Goal: Find specific page/section: Find specific page/section

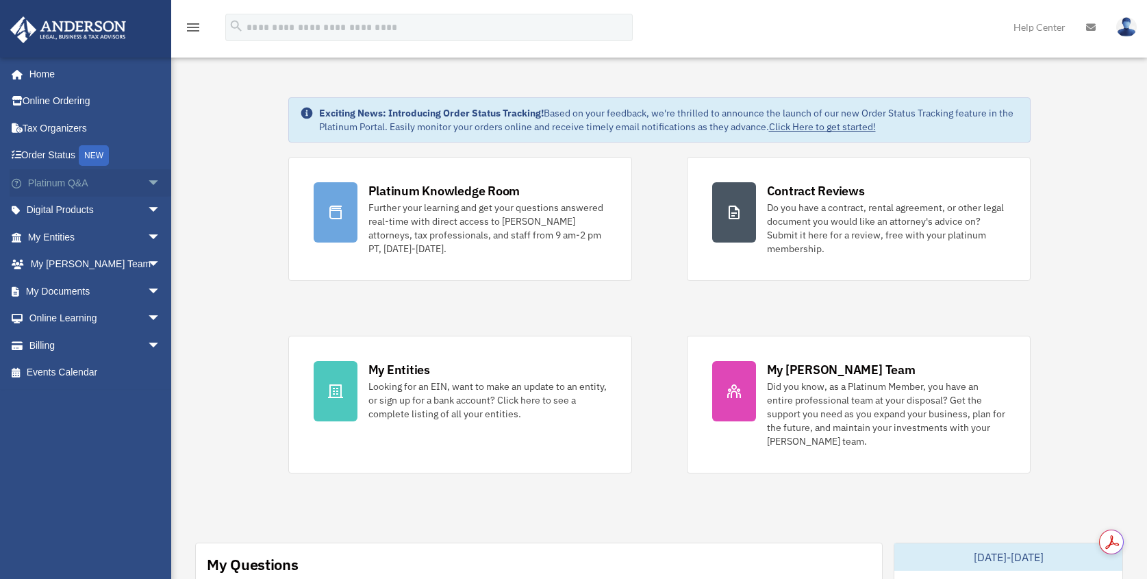
click at [101, 183] on link "Platinum Q&A arrow_drop_down" at bounding box center [96, 182] width 172 height 27
click at [147, 181] on span "arrow_drop_down" at bounding box center [160, 183] width 27 height 28
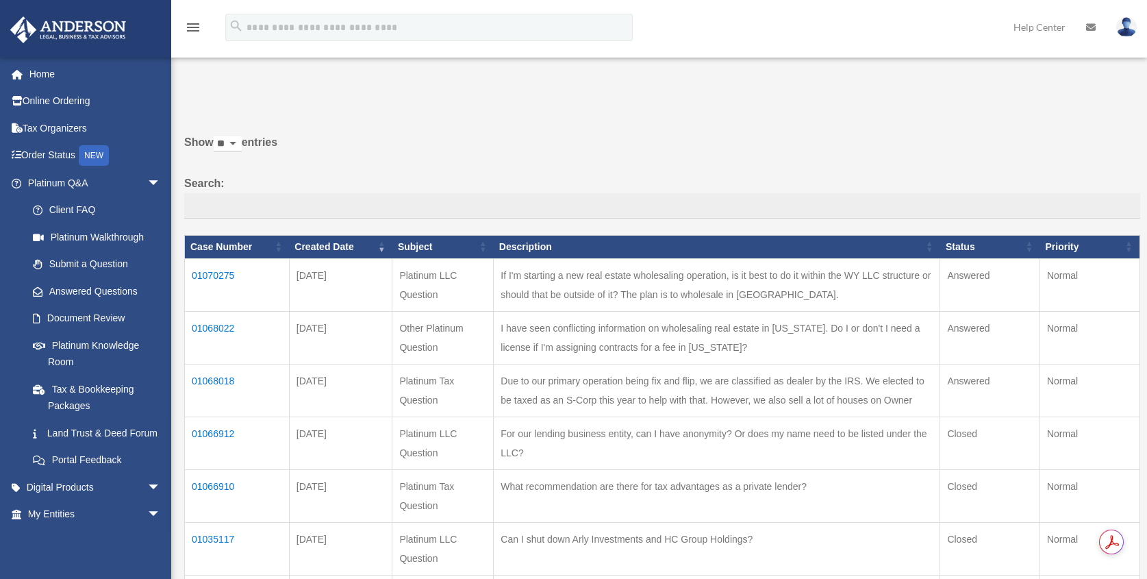
click at [226, 272] on td "01070275" at bounding box center [237, 284] width 105 height 53
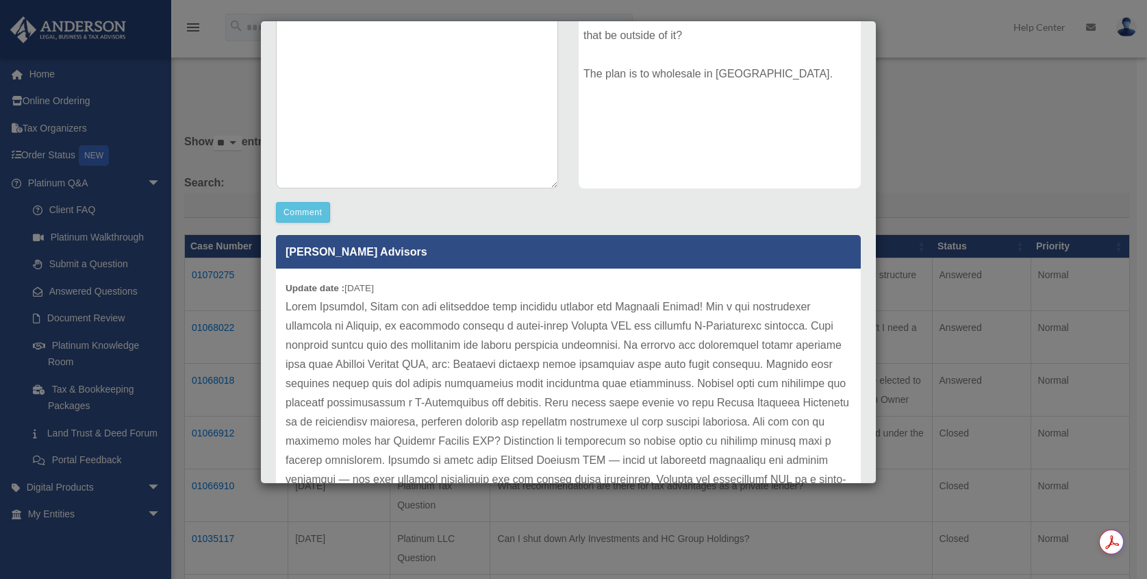
scroll to position [114, 0]
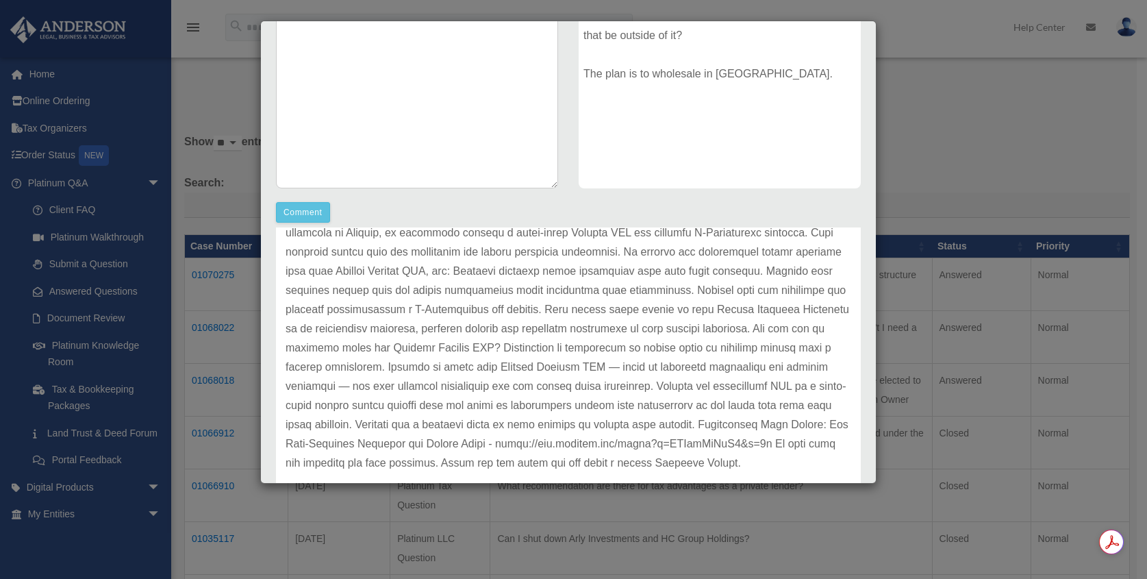
click at [53, 468] on div "Case Detail × Platinum LLC Question Case Number 01070275 Created Date August 8,…" at bounding box center [573, 289] width 1147 height 579
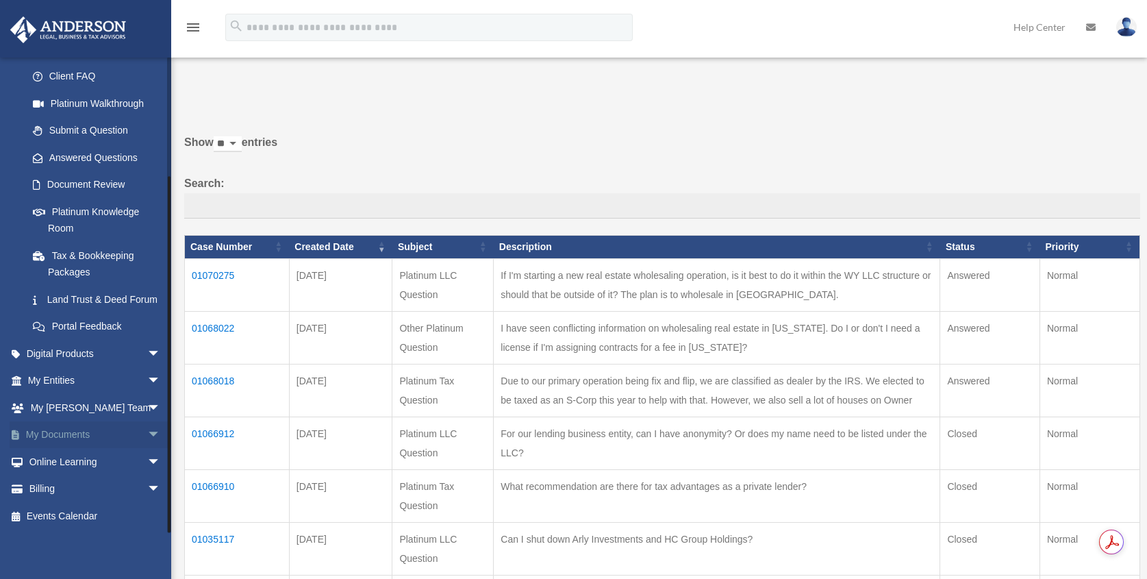
scroll to position [150, 0]
click at [147, 381] on span "arrow_drop_down" at bounding box center [160, 381] width 27 height 28
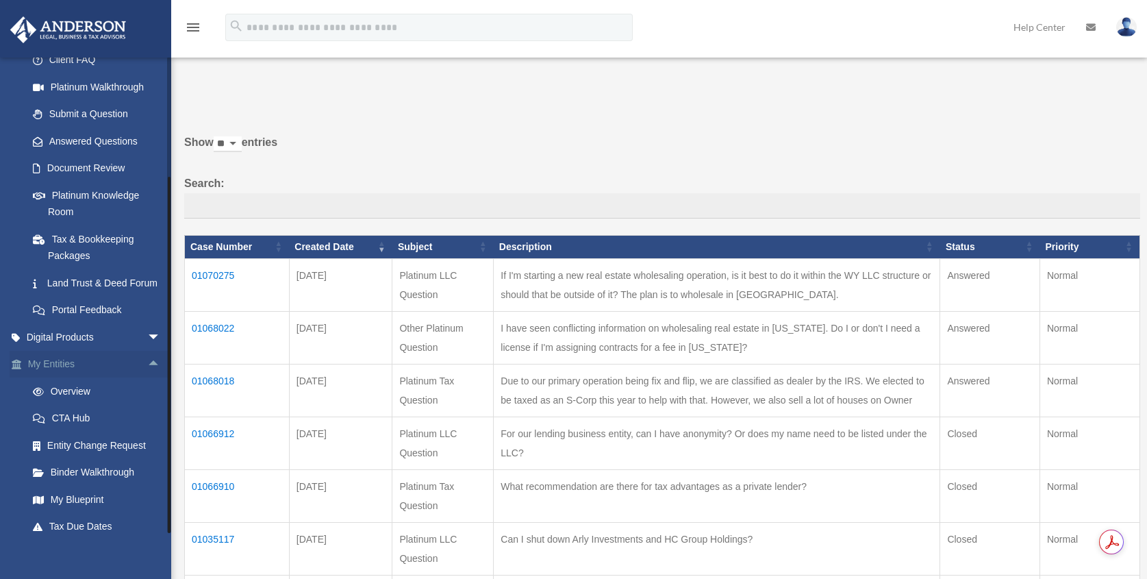
click at [147, 379] on span "arrow_drop_up" at bounding box center [160, 365] width 27 height 28
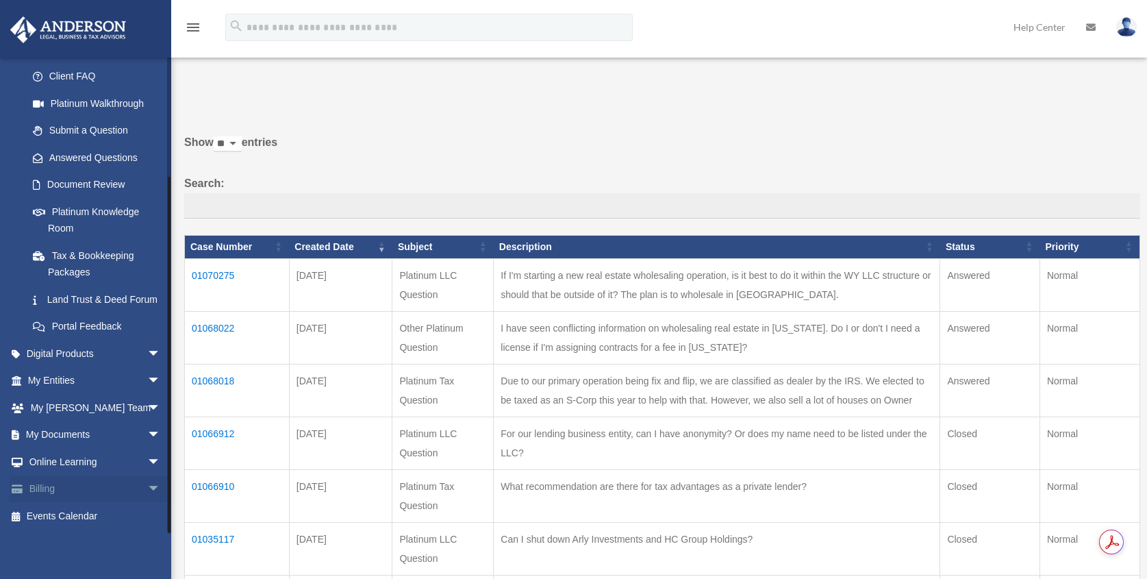
click at [147, 491] on span "arrow_drop_down" at bounding box center [160, 489] width 27 height 28
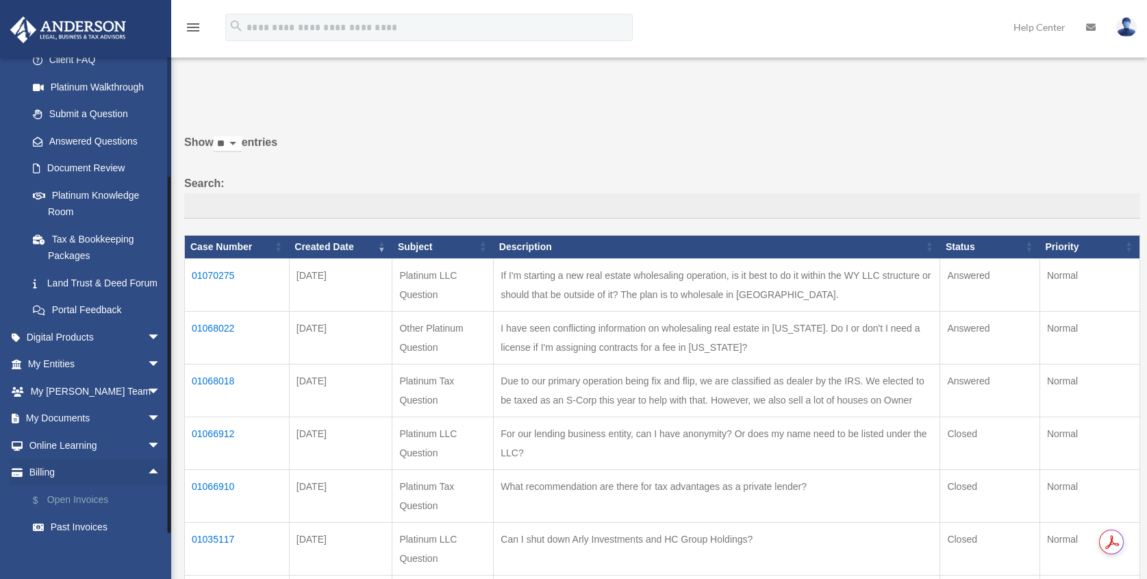
click at [71, 514] on link "$ Open Invoices" at bounding box center [100, 499] width 162 height 28
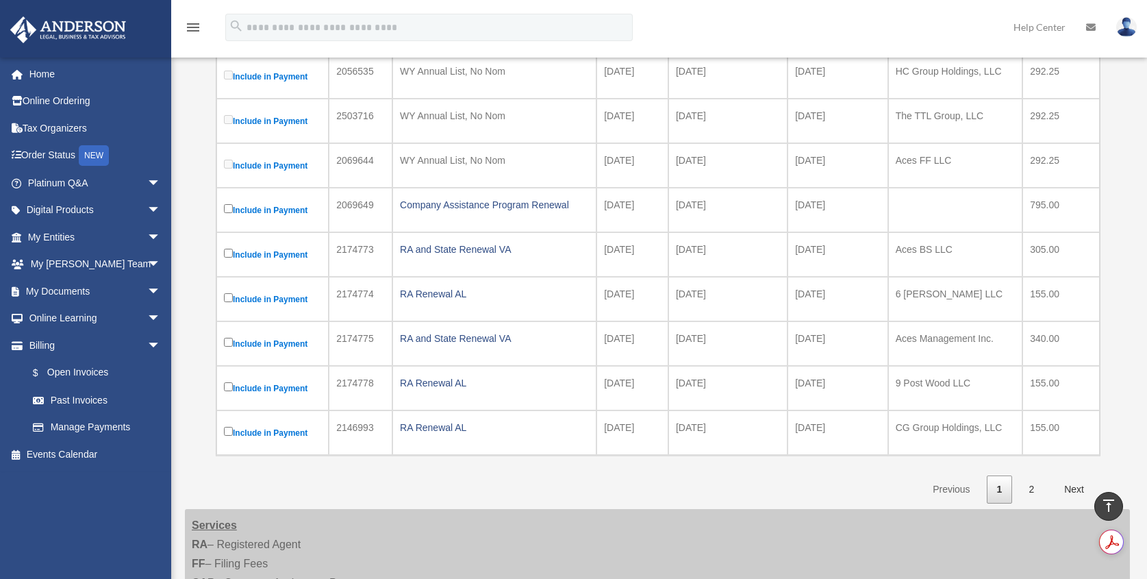
scroll to position [337, 0]
click at [147, 238] on span "arrow_drop_down" at bounding box center [160, 237] width 27 height 28
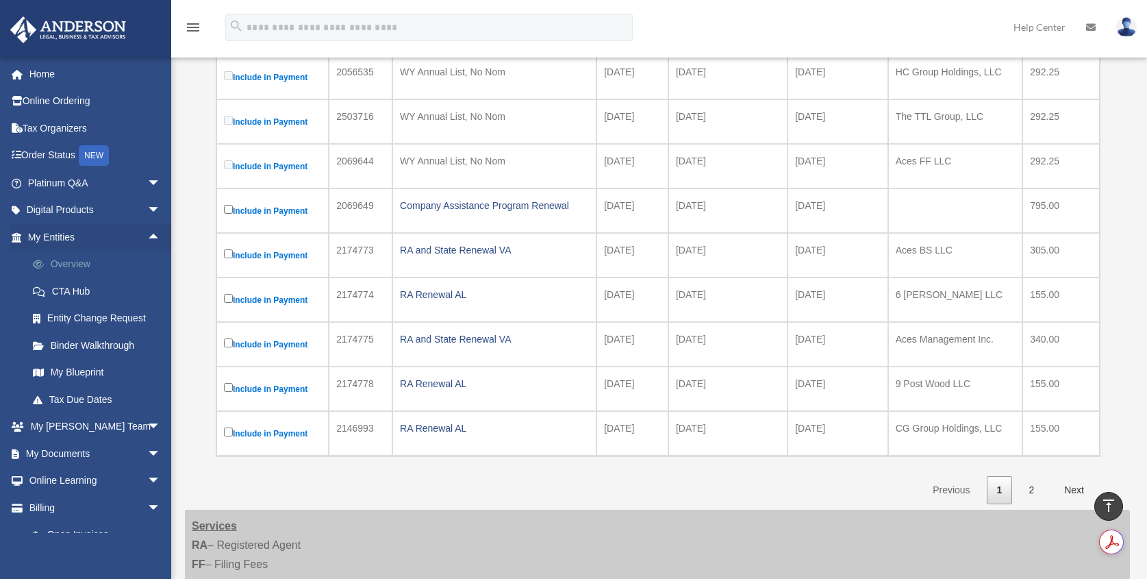
click at [76, 270] on link "Overview" at bounding box center [100, 264] width 162 height 27
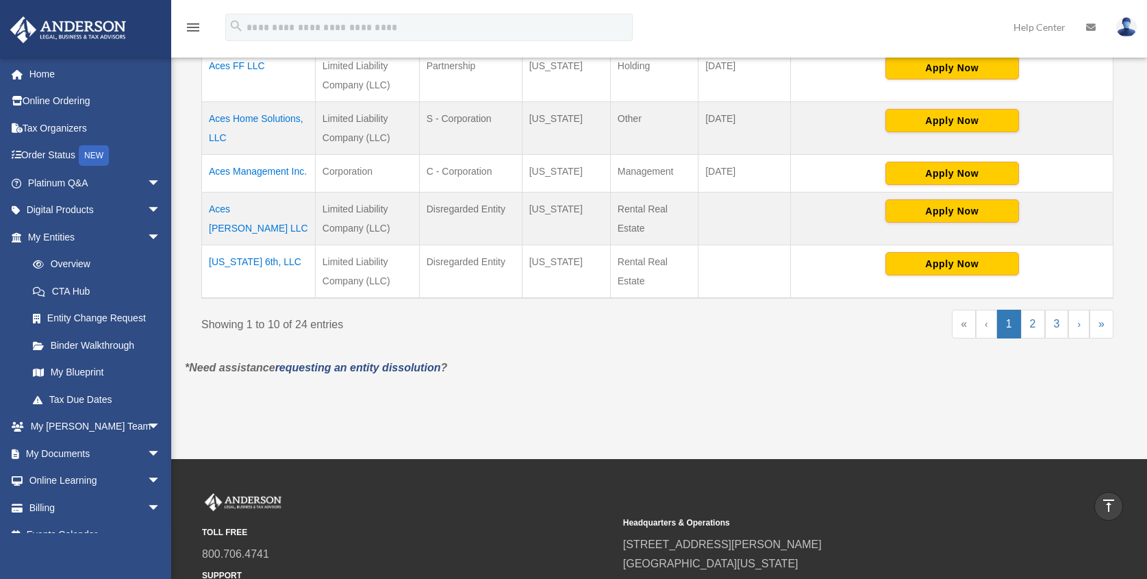
scroll to position [624, 0]
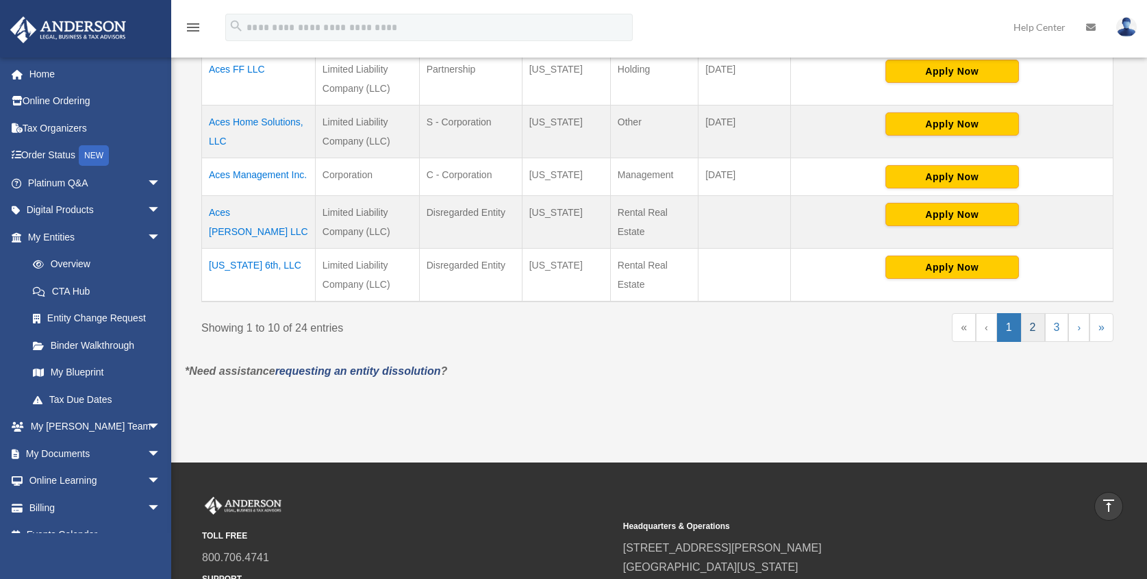
click at [1036, 313] on link "2" at bounding box center [1033, 327] width 24 height 29
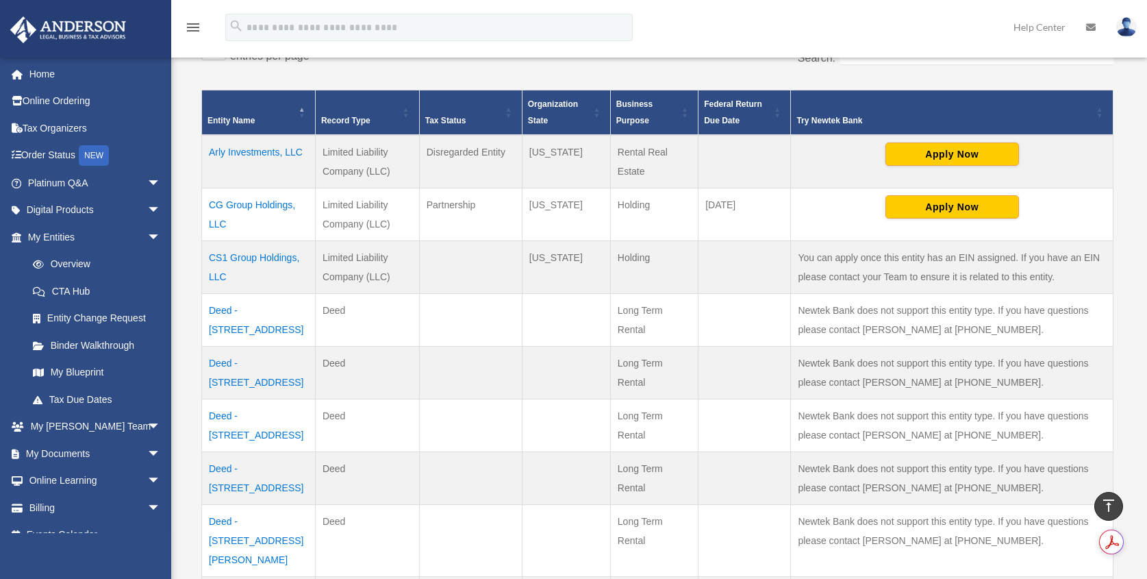
scroll to position [257, 0]
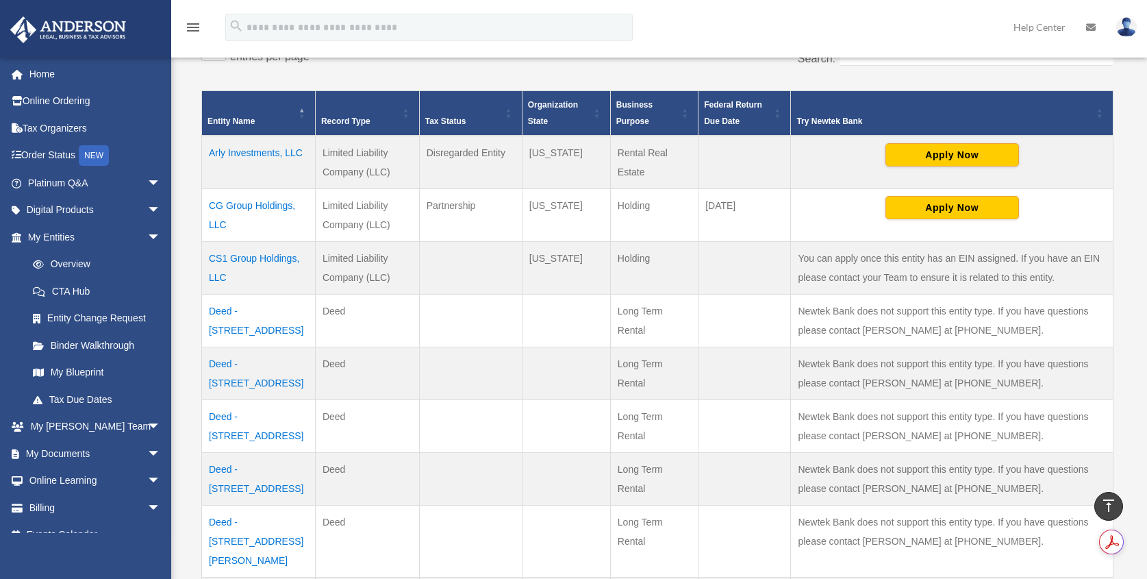
click at [223, 204] on td "CG Group Holdings, LLC" at bounding box center [259, 215] width 114 height 53
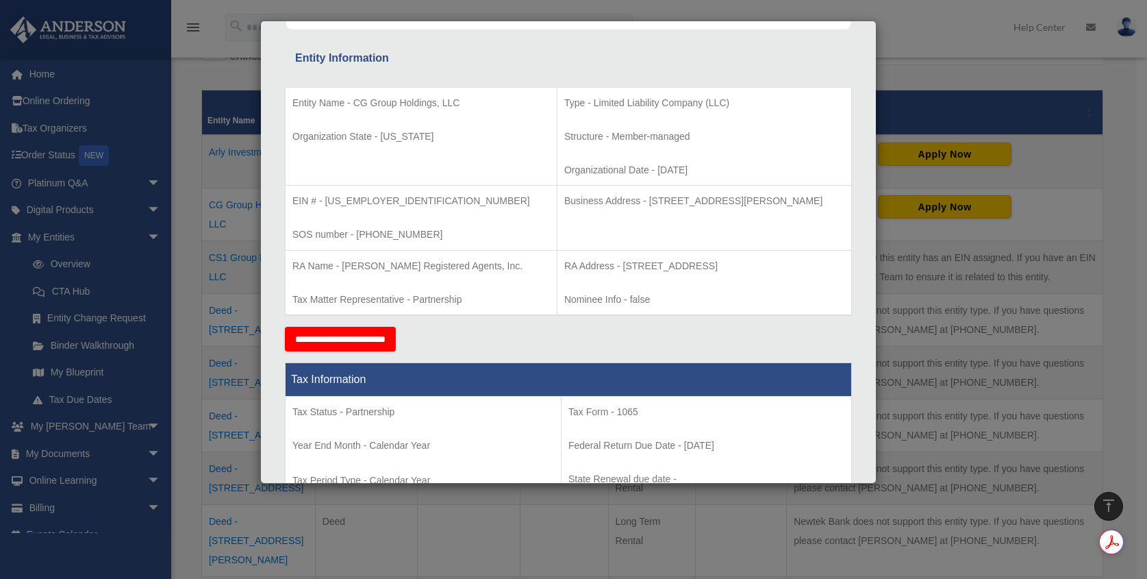
scroll to position [233, 0]
click at [390, 340] on input "**********" at bounding box center [340, 339] width 111 height 25
